Goal: Information Seeking & Learning: Learn about a topic

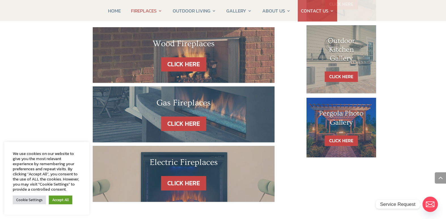
scroll to position [340, 0]
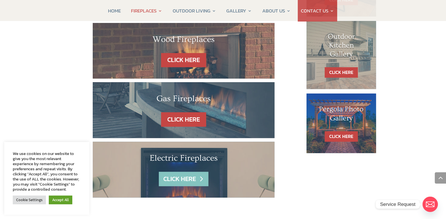
click at [180, 172] on link "CLICK HERE" at bounding box center [183, 179] width 49 height 14
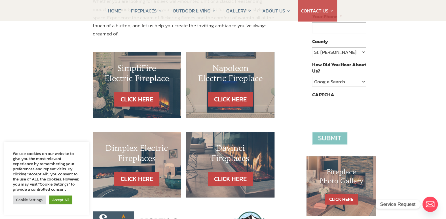
scroll to position [141, 0]
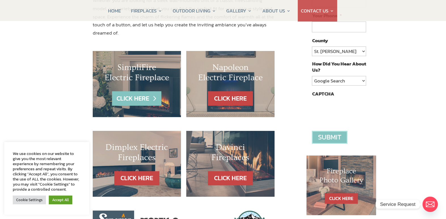
click at [135, 91] on link "CLICK HERE" at bounding box center [136, 98] width 49 height 14
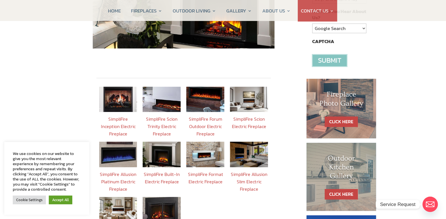
scroll to position [198, 0]
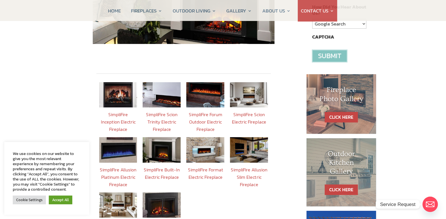
click at [209, 143] on img at bounding box center [205, 149] width 38 height 25
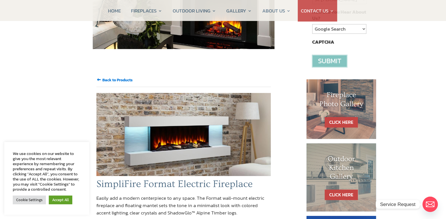
scroll to position [198, 0]
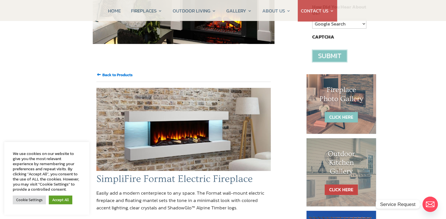
click at [350, 112] on link "CLICK HERE" at bounding box center [340, 117] width 33 height 10
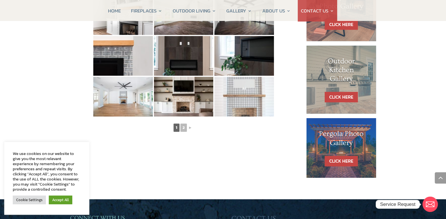
scroll to position [312, 0]
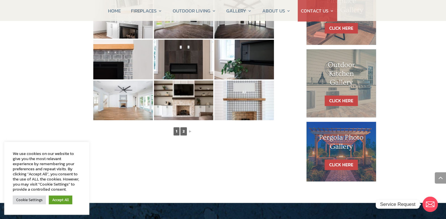
click at [183, 130] on link "2" at bounding box center [183, 131] width 7 height 8
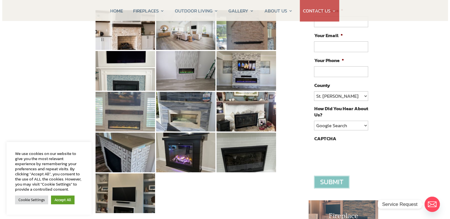
scroll to position [85, 0]
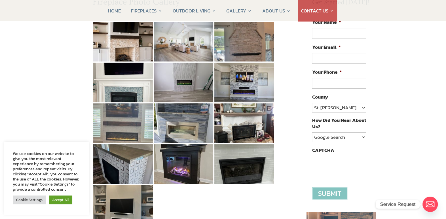
click at [130, 126] on img at bounding box center [123, 123] width 60 height 40
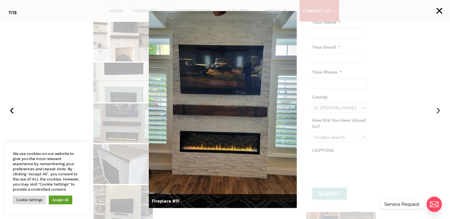
click at [436, 110] on button "›" at bounding box center [438, 109] width 12 height 12
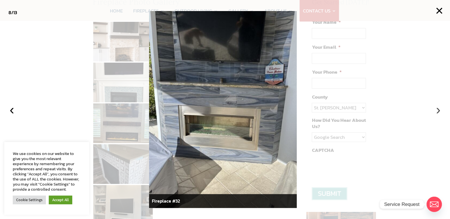
click at [436, 110] on button "›" at bounding box center [438, 109] width 12 height 12
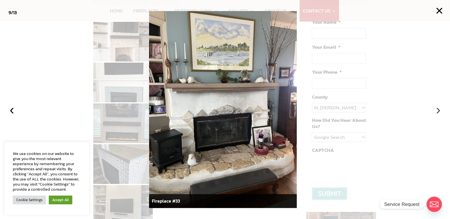
click at [436, 110] on button "›" at bounding box center [438, 109] width 12 height 12
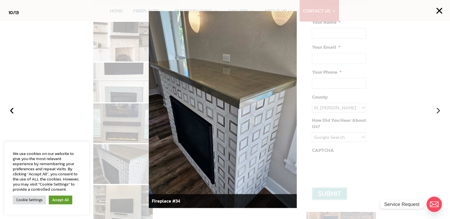
click at [436, 110] on button "›" at bounding box center [438, 109] width 12 height 12
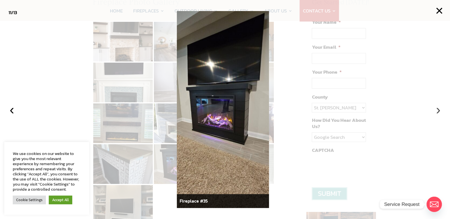
click at [436, 110] on button "›" at bounding box center [438, 109] width 12 height 12
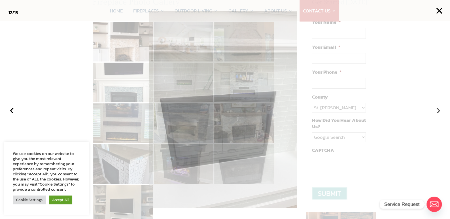
click at [436, 110] on button "›" at bounding box center [438, 109] width 12 height 12
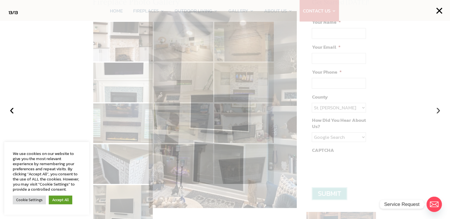
click at [436, 110] on button "›" at bounding box center [438, 109] width 12 height 12
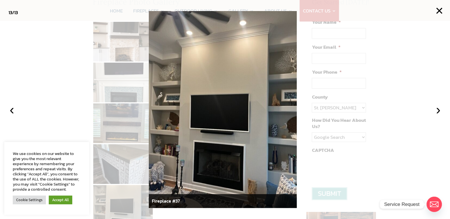
click at [114, 121] on div at bounding box center [225, 109] width 450 height 219
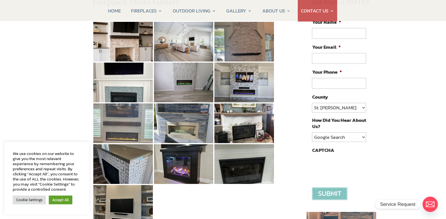
click at [125, 125] on img at bounding box center [123, 123] width 60 height 40
